Goal: Information Seeking & Learning: Learn about a topic

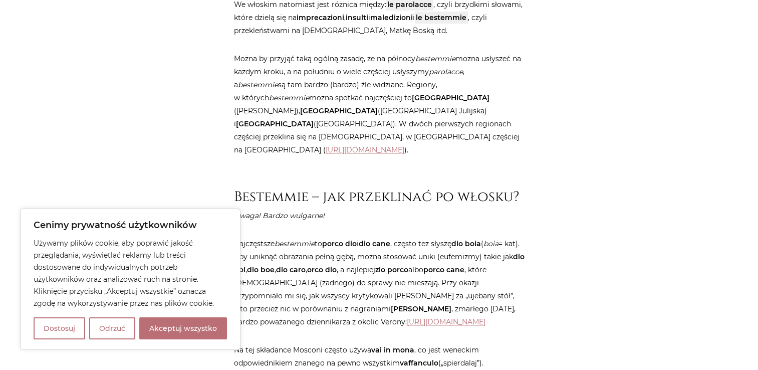
scroll to position [1003, 0]
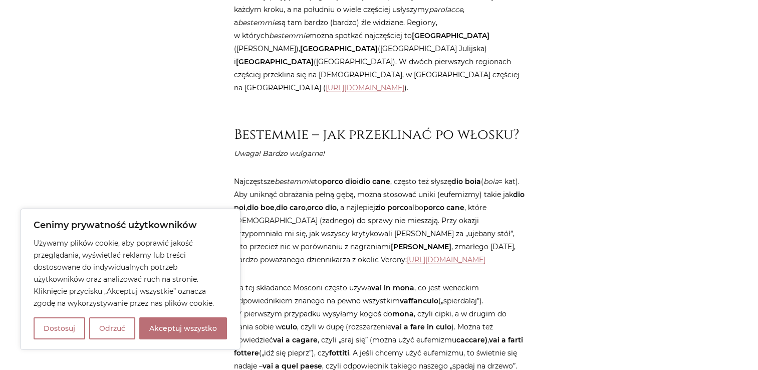
scroll to position [852, 0]
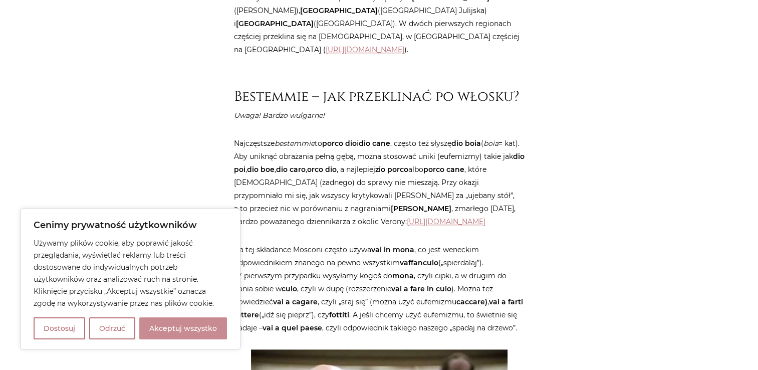
click at [209, 325] on button "Akceptuj wszystko" at bounding box center [183, 328] width 88 height 22
checkbox input "true"
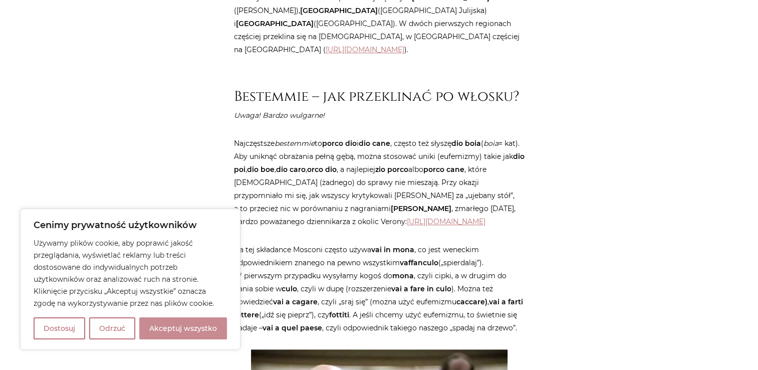
checkbox input "true"
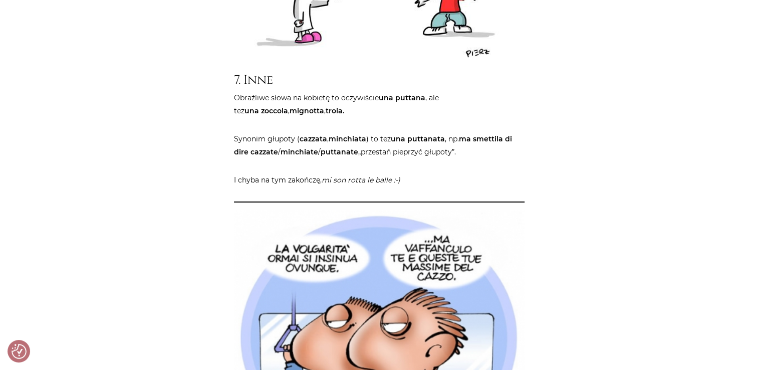
scroll to position [3181, 0]
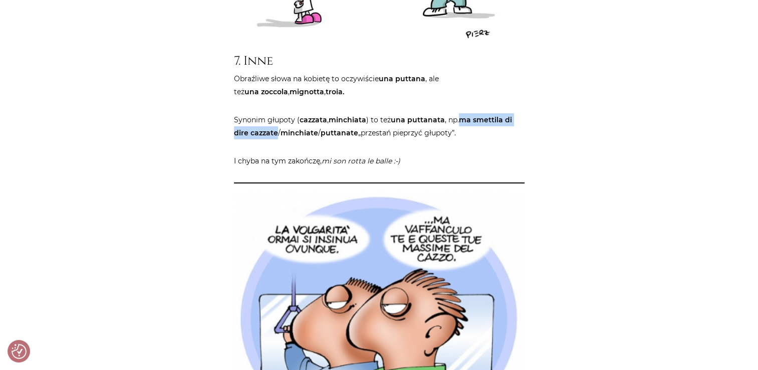
drag, startPoint x: 459, startPoint y: 141, endPoint x: 275, endPoint y: 155, distance: 184.5
click at [275, 137] on strong "ma smettila di dire cazzate" at bounding box center [373, 126] width 278 height 22
copy strong "ma smettila di dire cazzate"
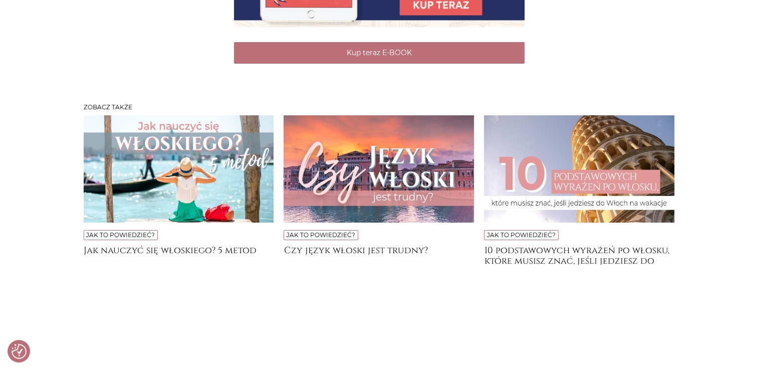
scroll to position [3883, 0]
